Goal: Check status

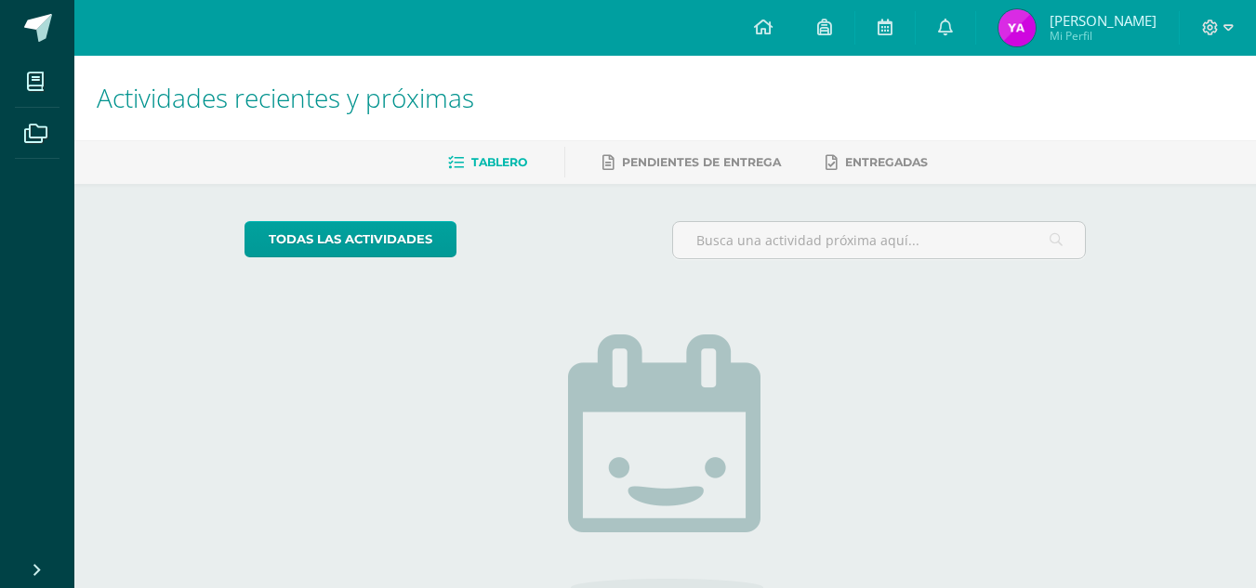
click at [1010, 18] on img at bounding box center [1016, 27] width 37 height 37
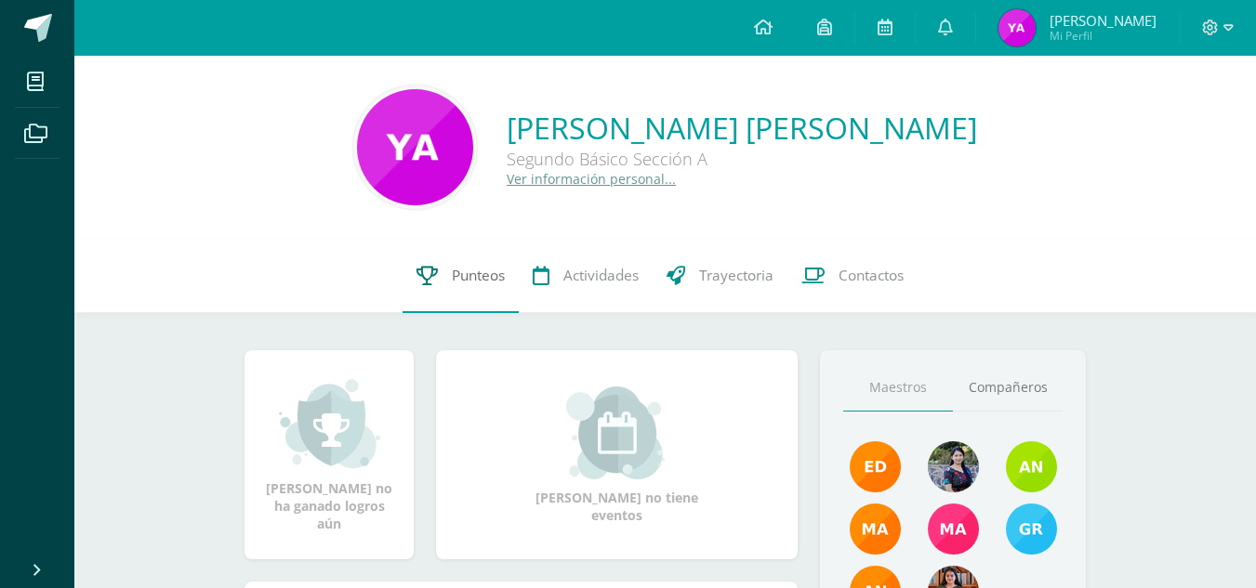
click at [466, 266] on span "Punteos" at bounding box center [478, 276] width 53 height 20
